Goal: Find contact information: Find contact information

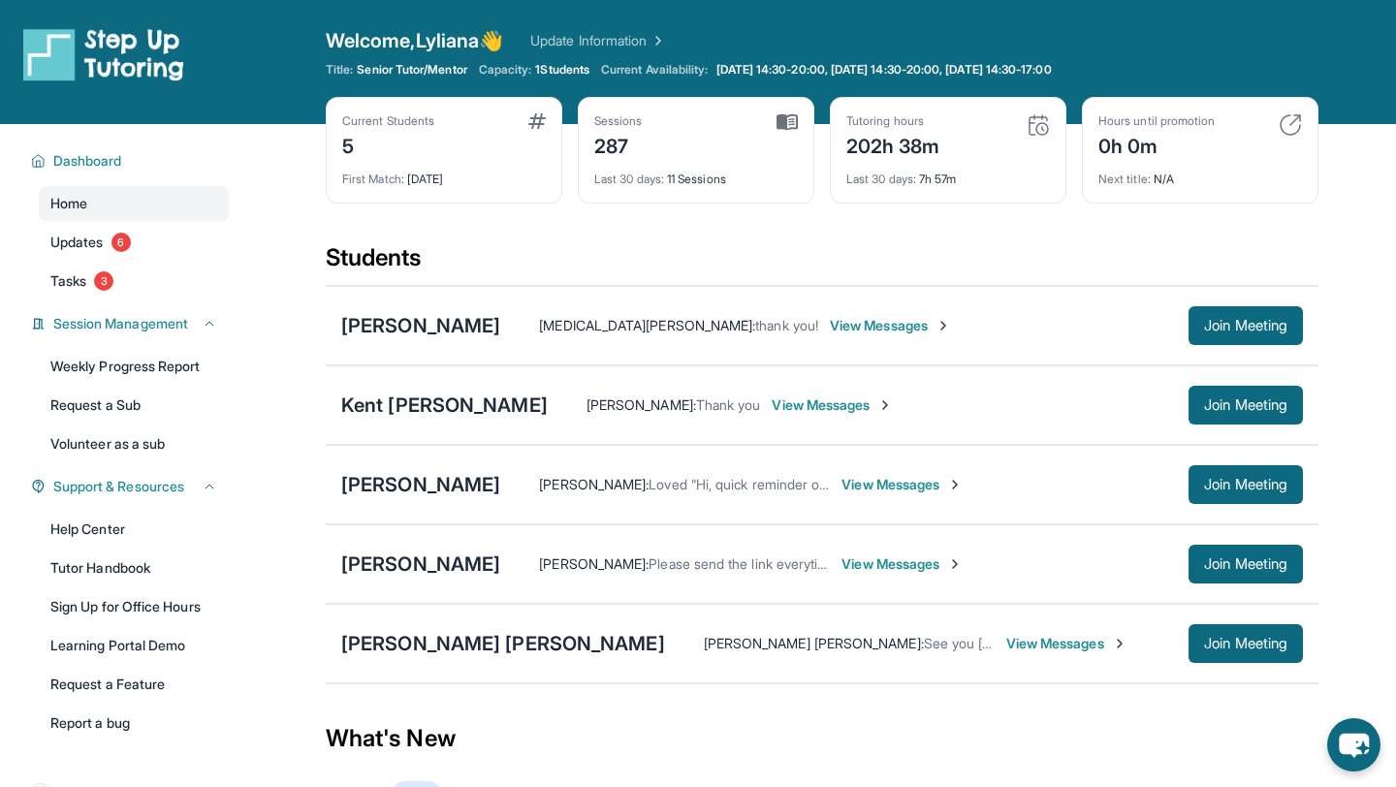
scroll to position [158, 0]
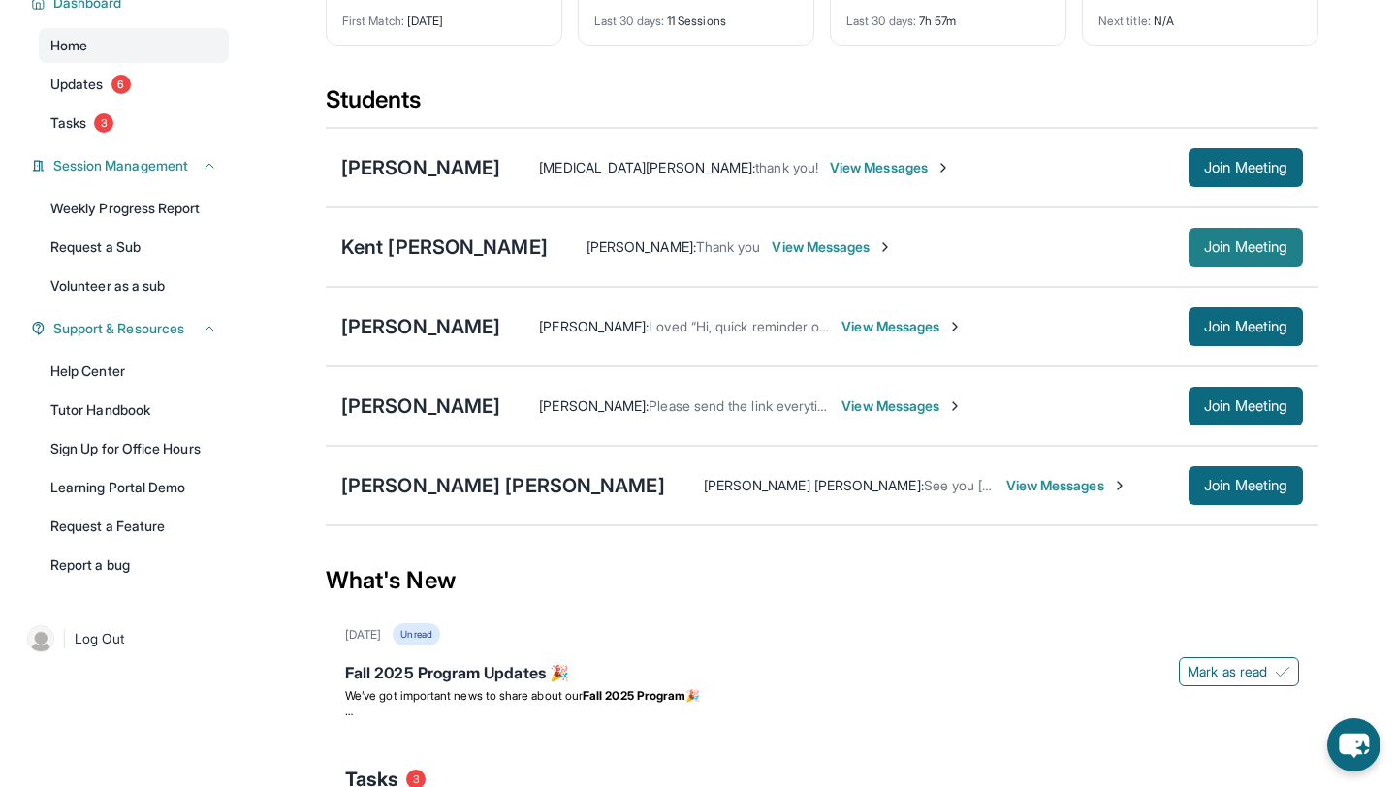
click at [1237, 253] on span "Join Meeting" at bounding box center [1245, 247] width 83 height 12
click at [377, 255] on div "Kent [PERSON_NAME]" at bounding box center [444, 247] width 207 height 27
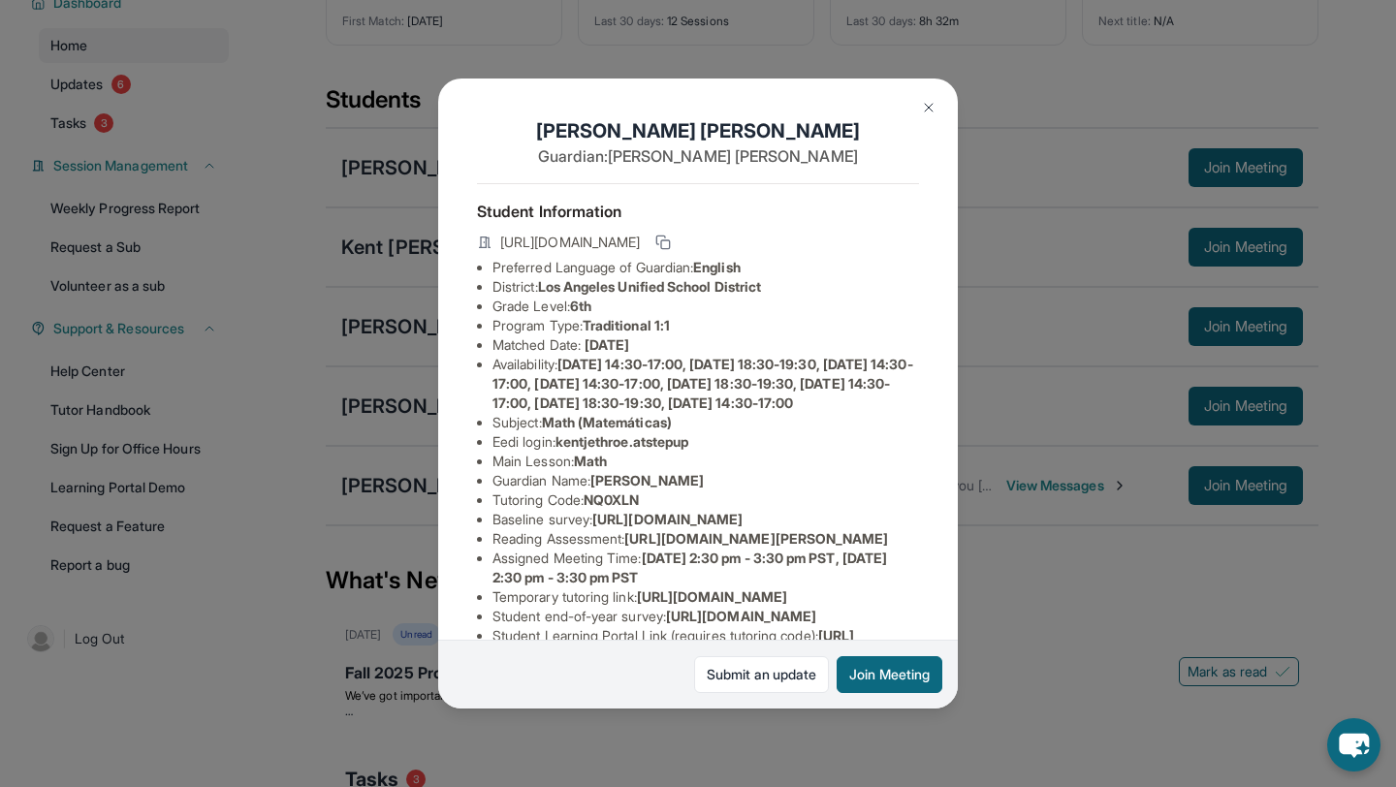
click at [926, 118] on button at bounding box center [928, 107] width 39 height 39
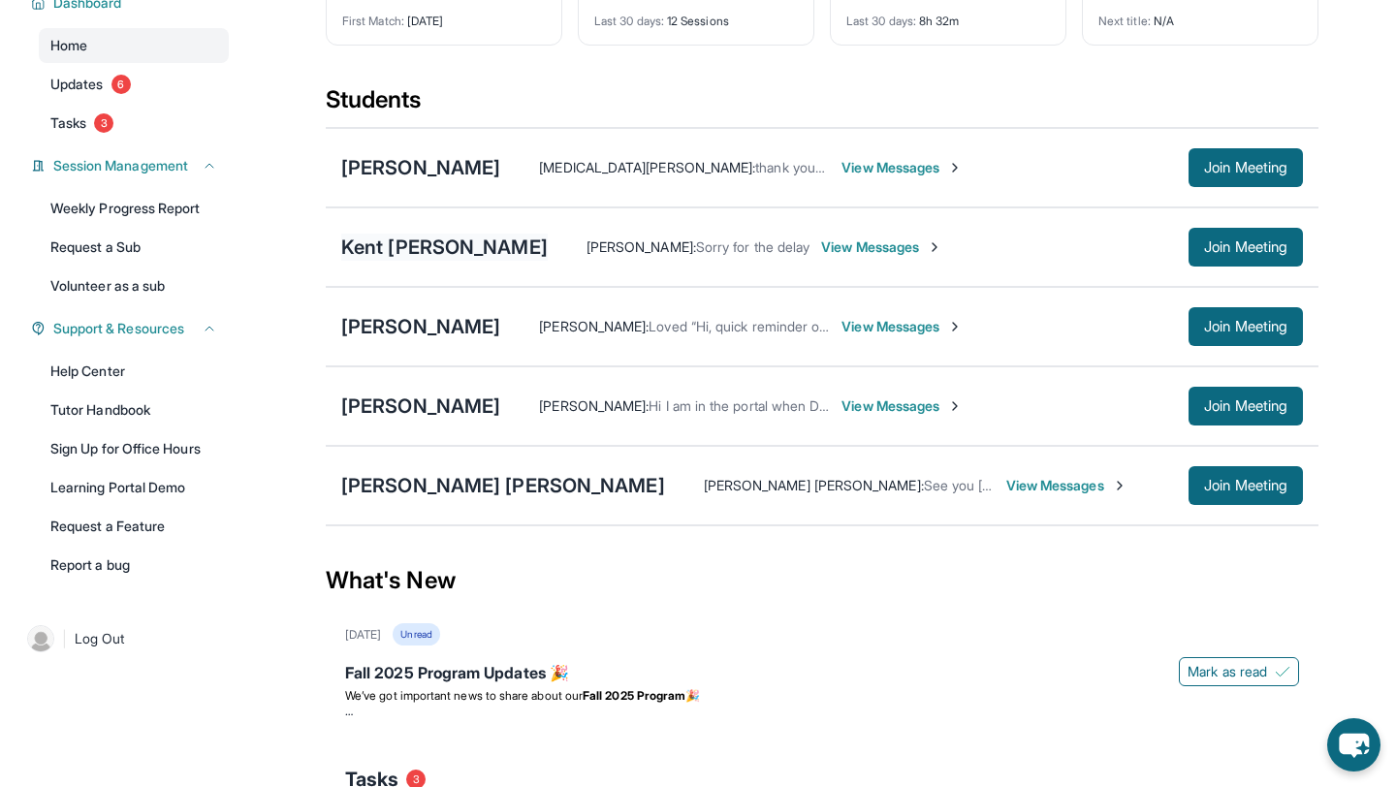
click at [391, 243] on div "Kent [PERSON_NAME]" at bounding box center [444, 247] width 207 height 27
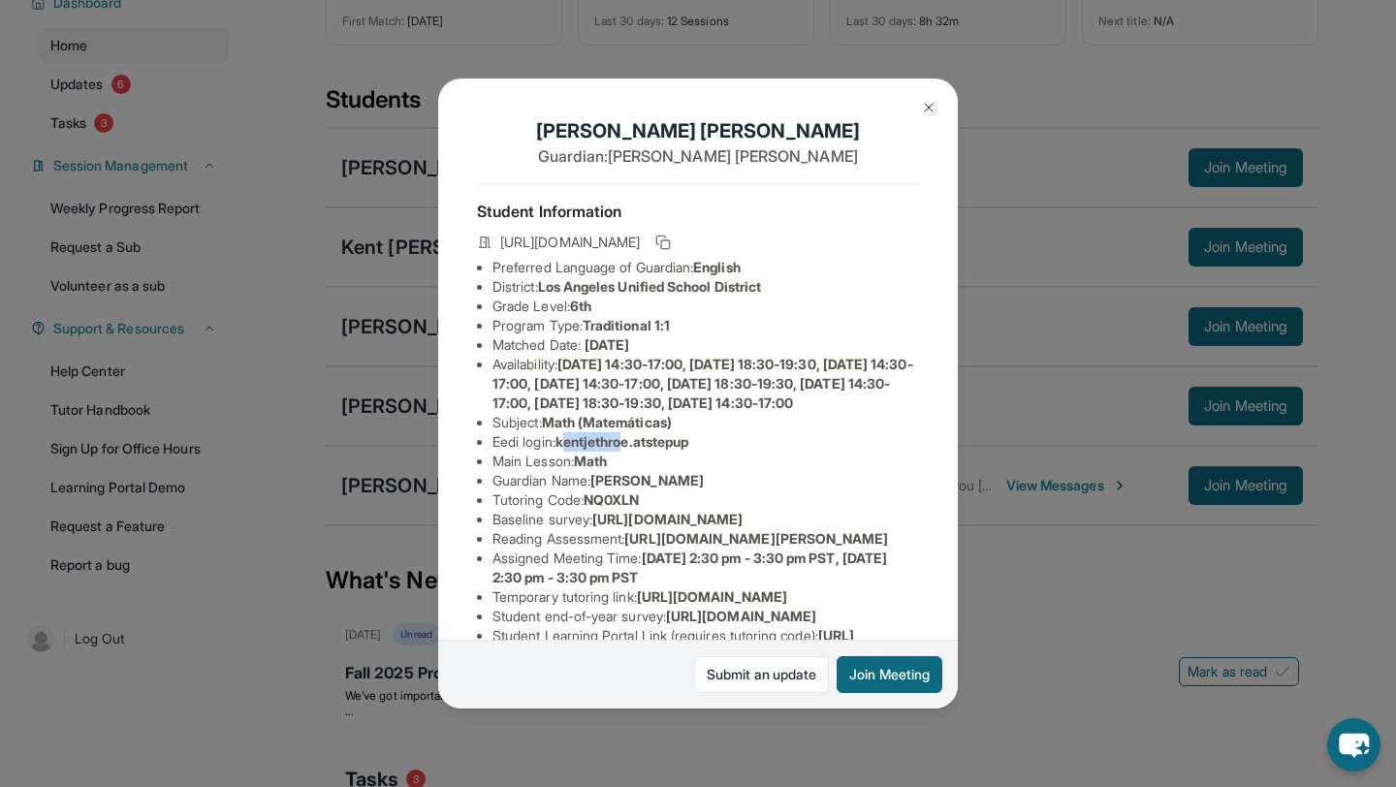
drag, startPoint x: 568, startPoint y: 461, endPoint x: 635, endPoint y: 463, distance: 67.0
click at [635, 450] on span "kentjethroe.atstepup" at bounding box center [622, 441] width 133 height 16
click at [634, 450] on span "kentjethroe.atstepup" at bounding box center [622, 441] width 133 height 16
drag, startPoint x: 563, startPoint y: 459, endPoint x: 637, endPoint y: 461, distance: 73.7
click at [638, 450] on span "kentjethroe.atstepup" at bounding box center [622, 441] width 133 height 16
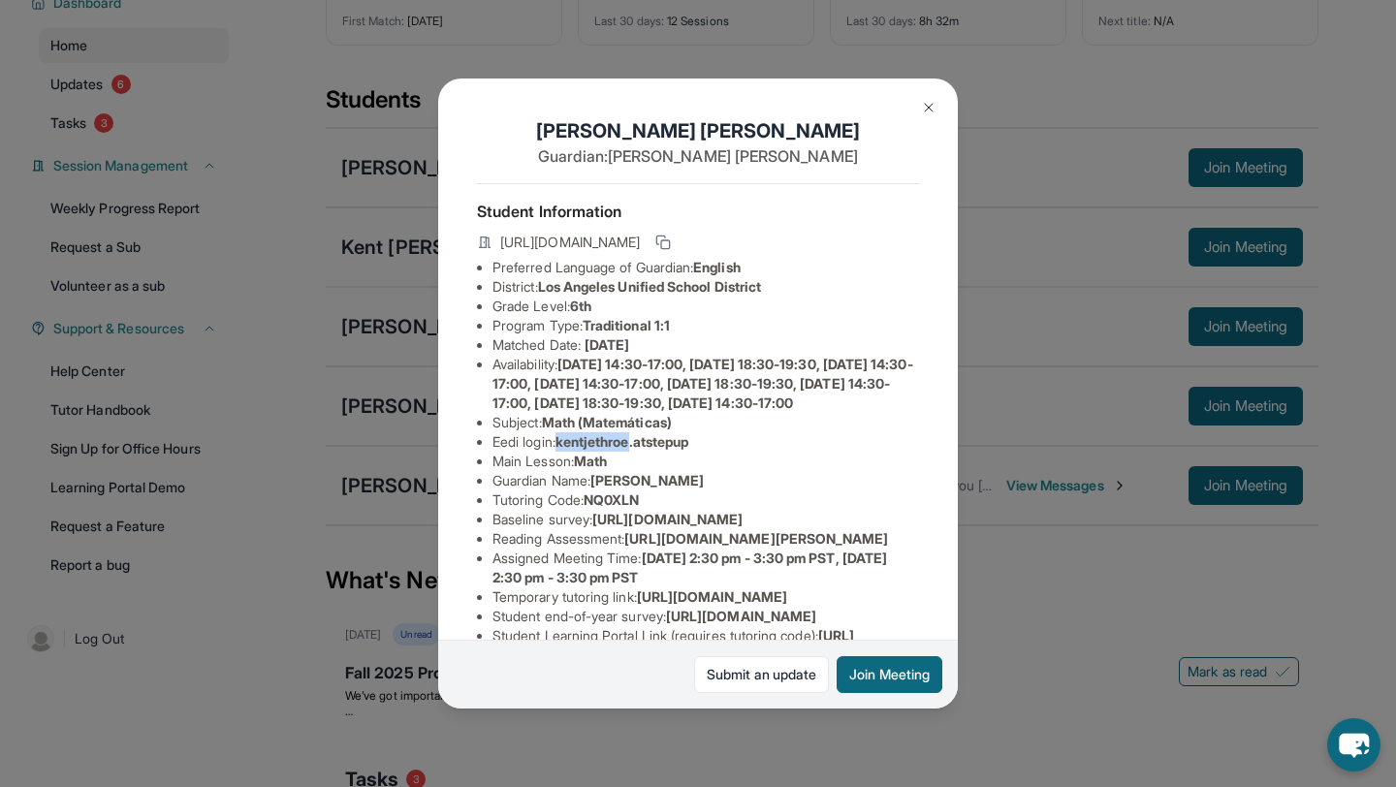
copy span "kentjethroe"
click at [706, 452] on li "Eedi login : kentjethroe.atstepup" at bounding box center [706, 441] width 427 height 19
drag, startPoint x: 703, startPoint y: 458, endPoint x: 644, endPoint y: 458, distance: 59.1
click at [644, 450] on span "kentjethroe.atstepup" at bounding box center [622, 441] width 133 height 16
click at [638, 450] on span "kentjethroe.atstepup" at bounding box center [622, 441] width 133 height 16
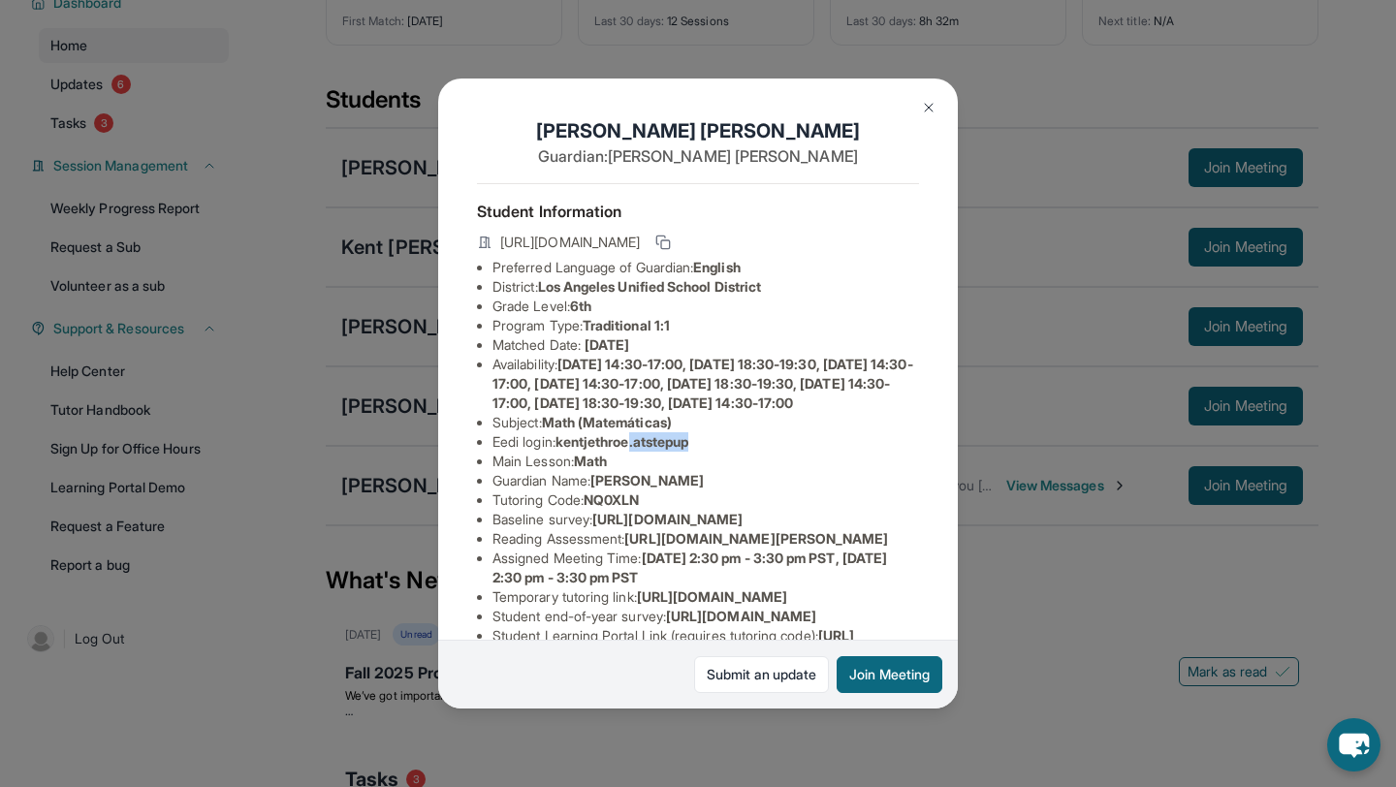
drag, startPoint x: 640, startPoint y: 460, endPoint x: 711, endPoint y: 461, distance: 70.8
click at [712, 452] on li "Eedi login : kentjethroe.atstepup" at bounding box center [706, 441] width 427 height 19
copy span ".atstepup"
click at [940, 104] on button at bounding box center [928, 107] width 39 height 39
